Goal: Transaction & Acquisition: Purchase product/service

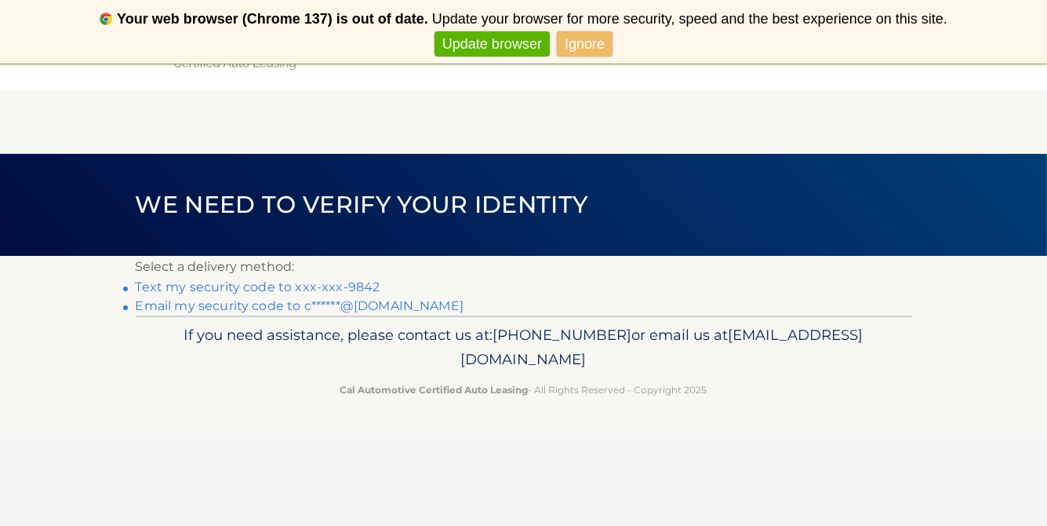
click at [492, 50] on link "Update browser" at bounding box center [492, 44] width 115 height 26
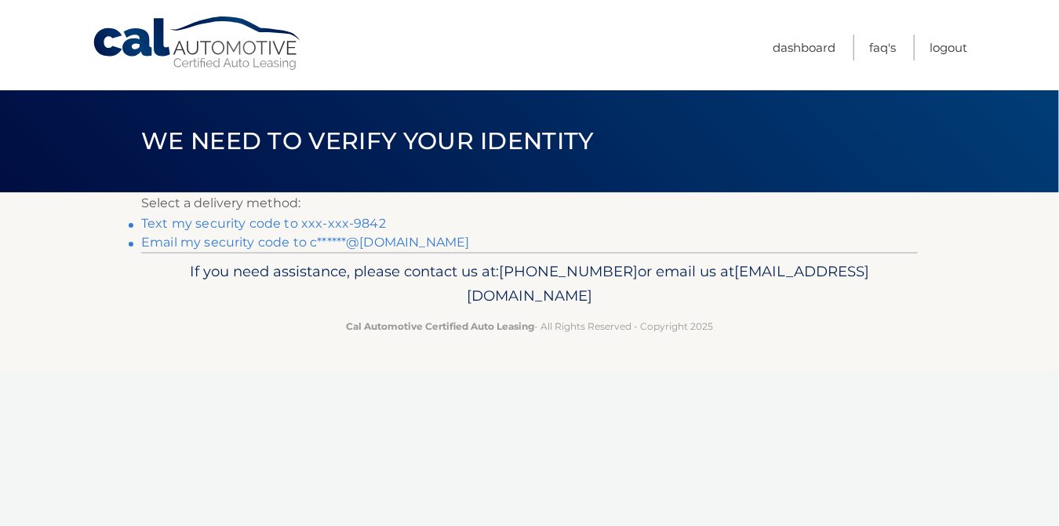
click at [250, 220] on link "Text my security code to xxx-xxx-9842" at bounding box center [263, 223] width 245 height 15
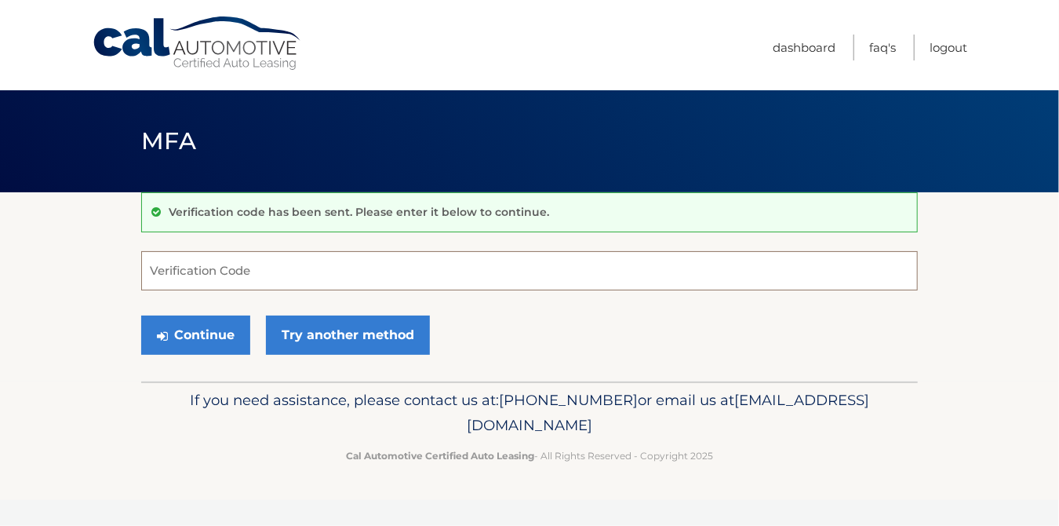
click at [253, 273] on input "Verification Code" at bounding box center [529, 270] width 777 height 39
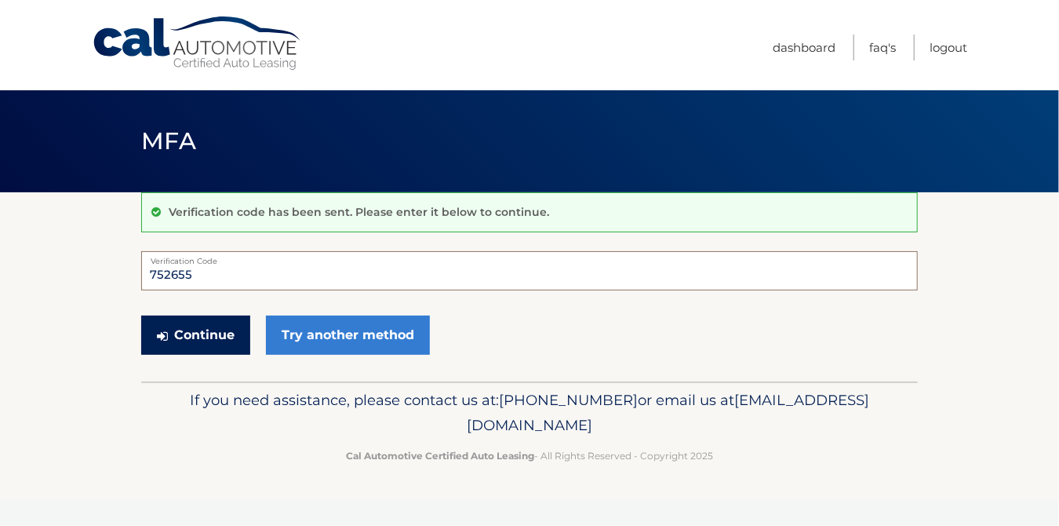
type input "752655"
click at [198, 329] on button "Continue" at bounding box center [195, 334] width 109 height 39
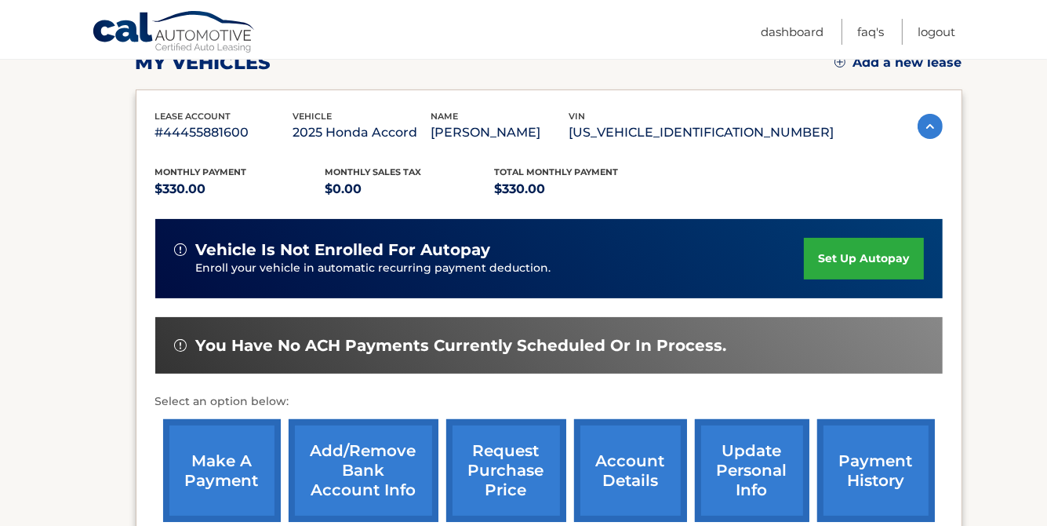
scroll to position [314, 0]
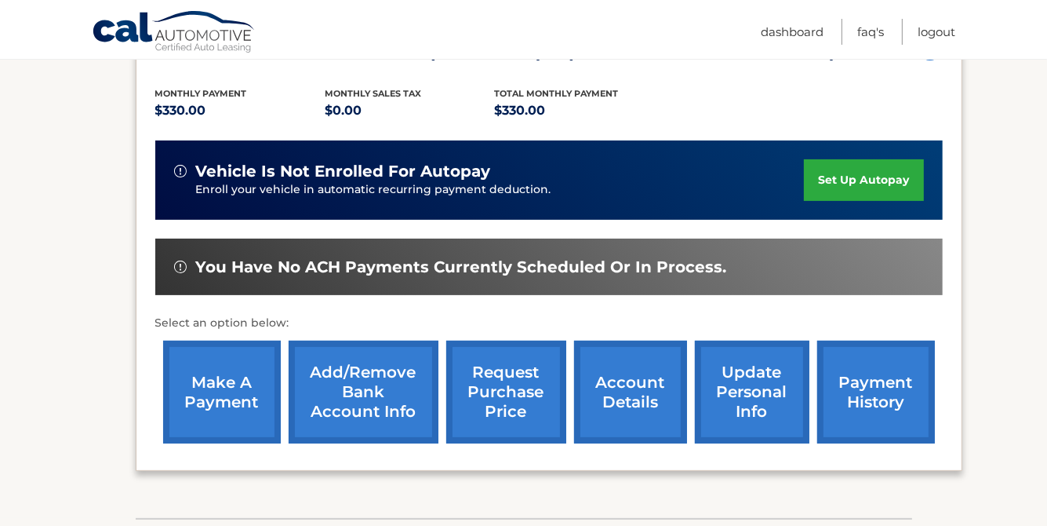
click at [218, 385] on link "make a payment" at bounding box center [222, 391] width 118 height 103
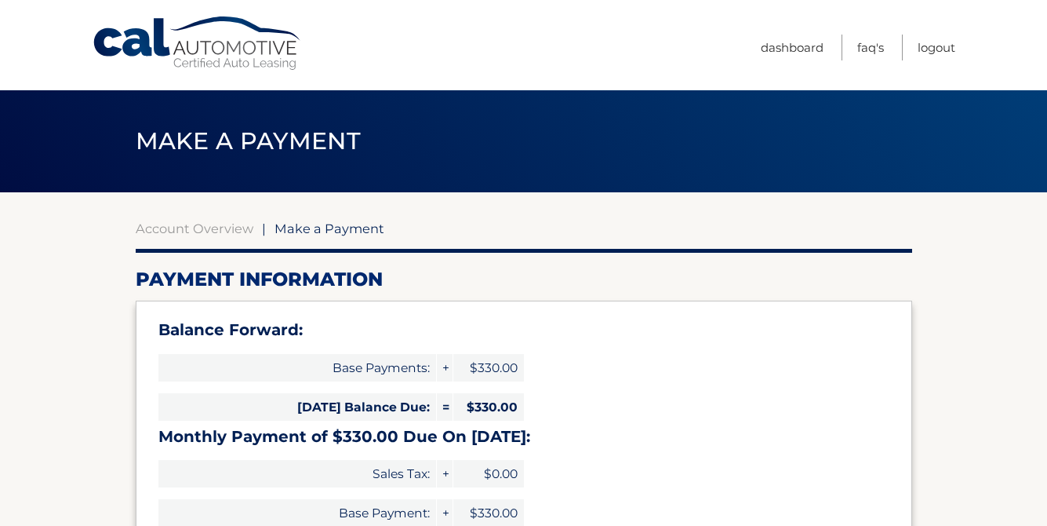
select select "ODk5MDdjYmQtYjJlNS00ZjI1LTkxYzgtM2IzOTYzNTJhZTc5"
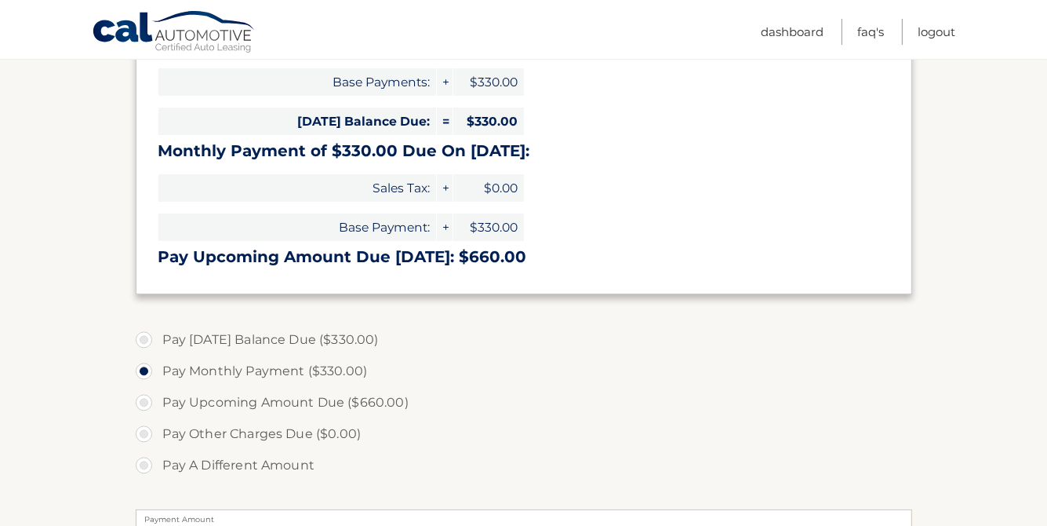
scroll to position [314, 0]
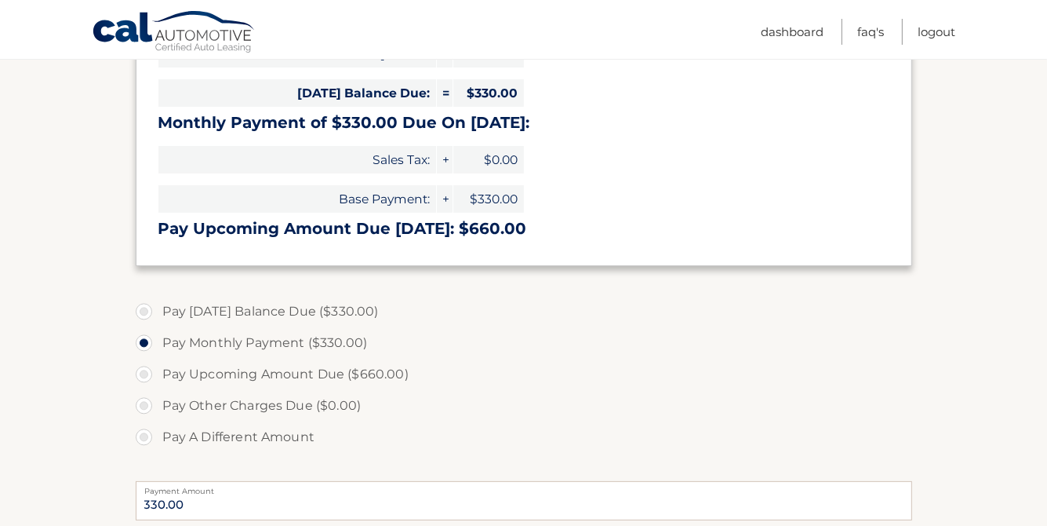
click at [147, 307] on label "Pay [DATE] Balance Due ($330.00)" at bounding box center [524, 311] width 777 height 31
click at [147, 307] on input "Pay [DATE] Balance Due ($330.00)" at bounding box center [150, 308] width 16 height 25
radio input "true"
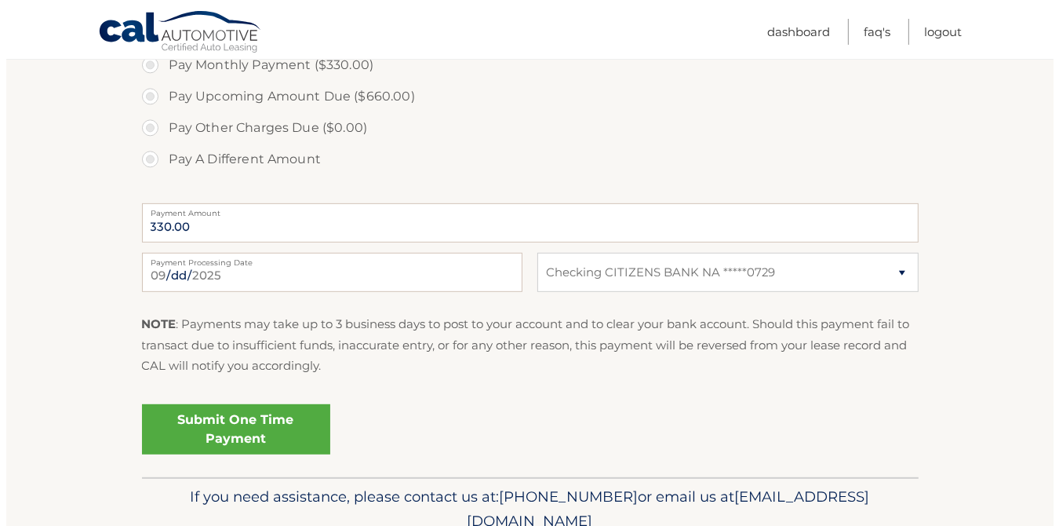
scroll to position [628, 0]
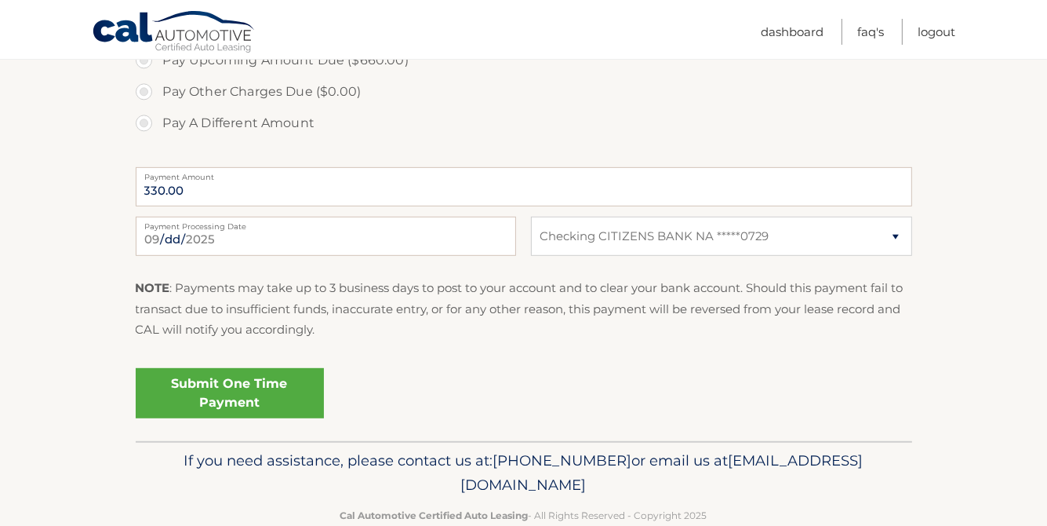
click at [244, 395] on link "Submit One Time Payment" at bounding box center [230, 393] width 188 height 50
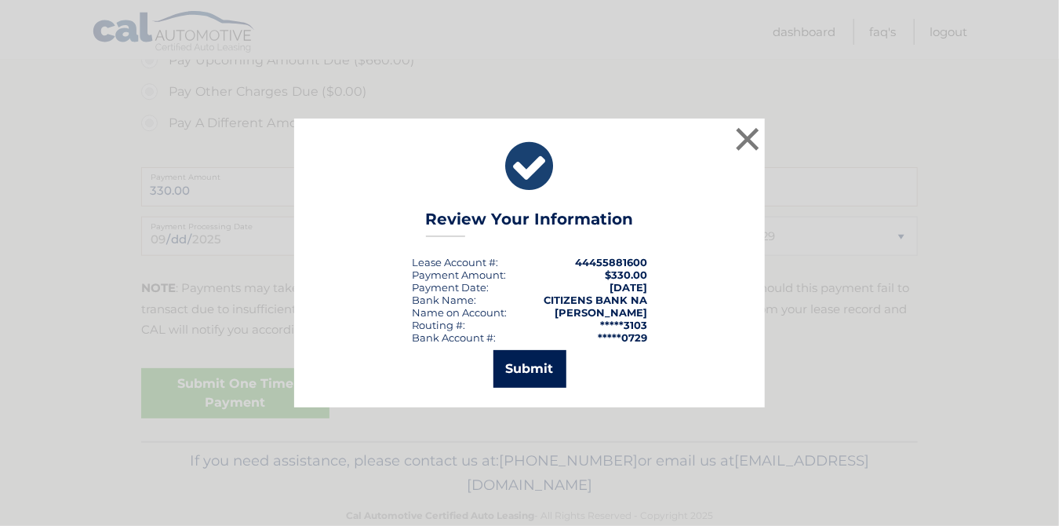
click at [533, 370] on button "Submit" at bounding box center [529, 369] width 73 height 38
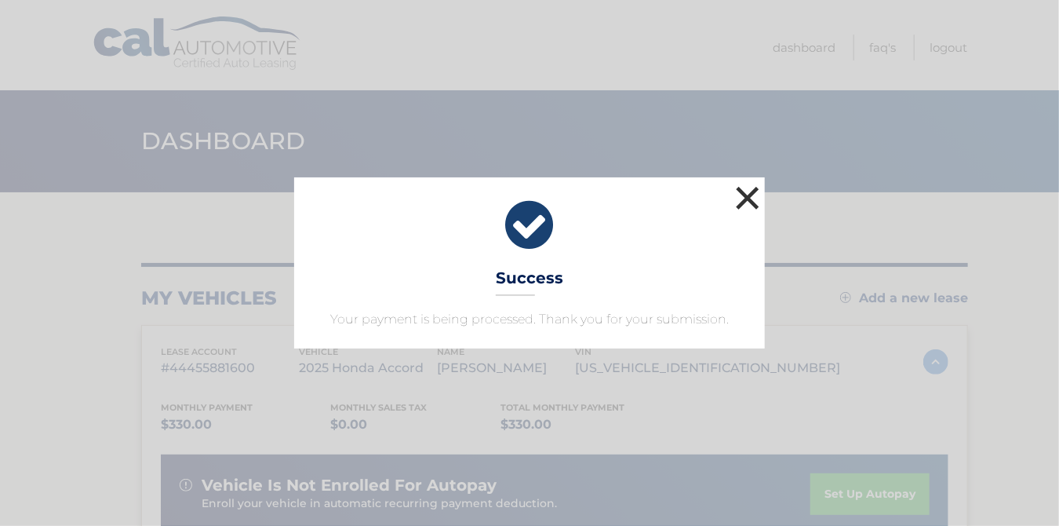
click at [745, 201] on button "×" at bounding box center [747, 197] width 31 height 31
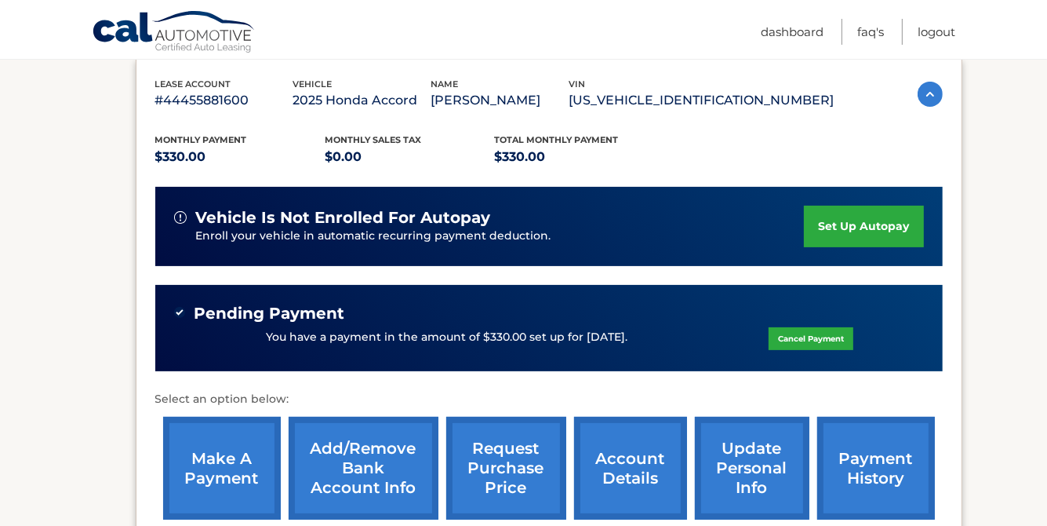
scroll to position [295, 0]
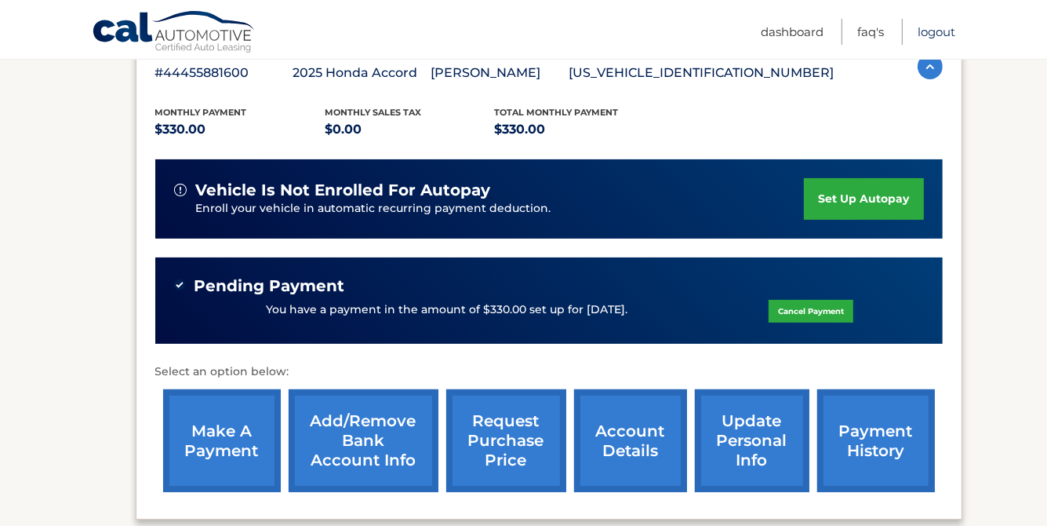
click at [935, 31] on link "Logout" at bounding box center [937, 32] width 38 height 26
